Goal: Transaction & Acquisition: Subscribe to service/newsletter

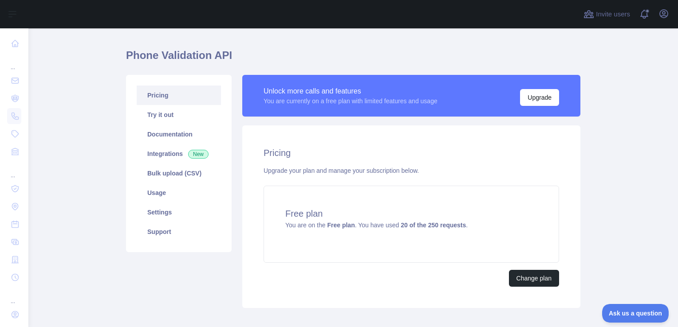
scroll to position [42, 0]
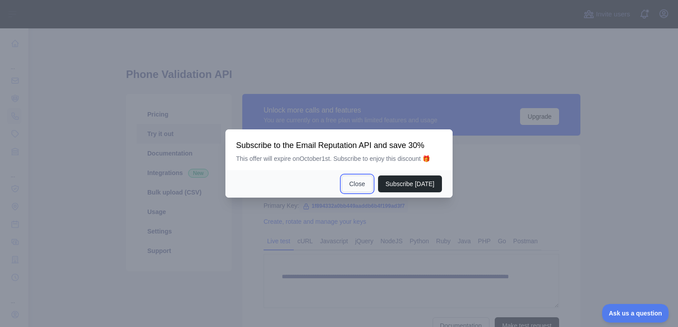
click at [357, 186] on button "Close" at bounding box center [357, 184] width 31 height 17
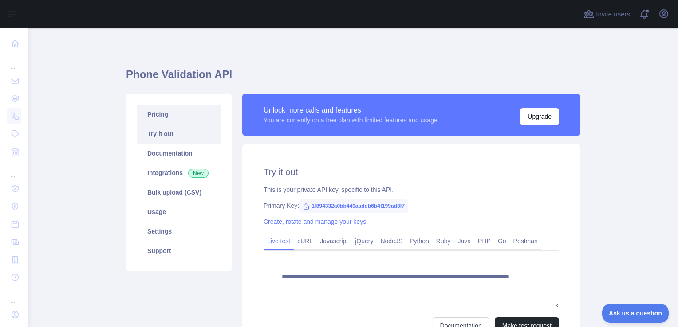
click at [156, 117] on link "Pricing" at bounding box center [179, 115] width 84 height 20
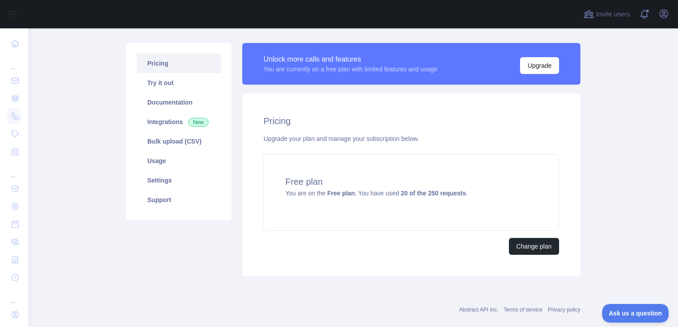
scroll to position [106, 0]
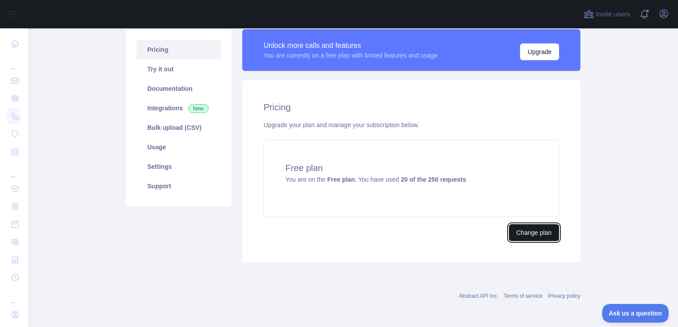
click at [512, 236] on button "Change plan" at bounding box center [534, 232] width 50 height 17
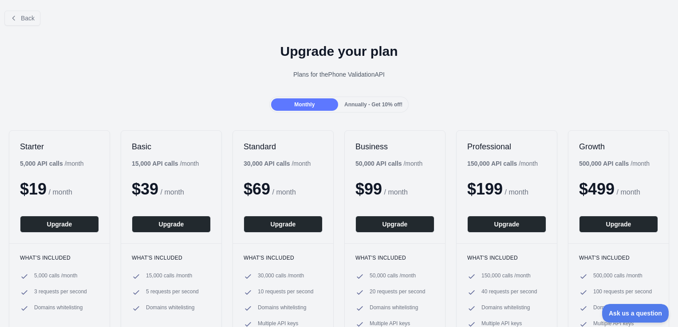
scroll to position [50, 0]
